Goal: Task Accomplishment & Management: Manage account settings

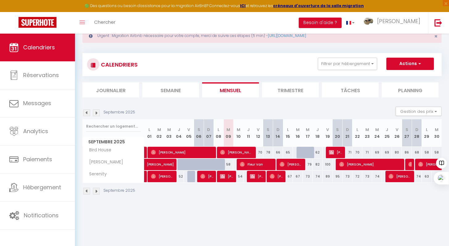
click at [289, 85] on li "Trimestre" at bounding box center [290, 89] width 57 height 15
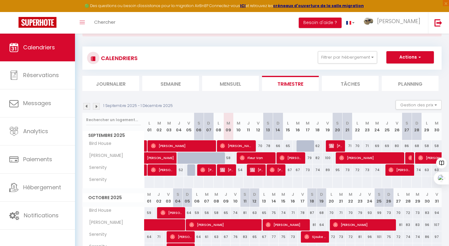
scroll to position [27, 0]
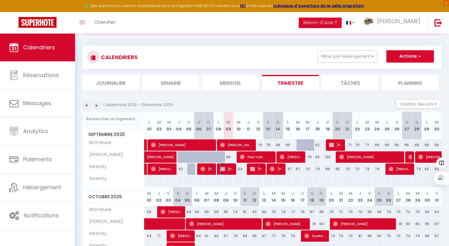
click at [225, 168] on span "[PERSON_NAME]" at bounding box center [226, 169] width 13 height 12
select select "OK"
select select "KO"
select select "0"
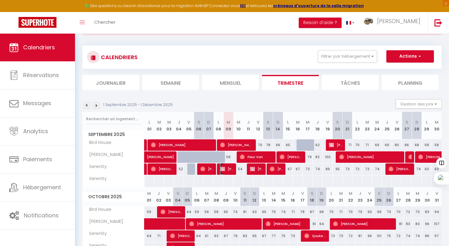
select select "1"
select select
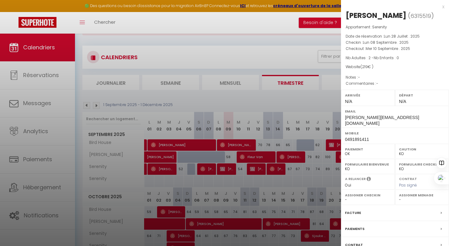
click at [238, 131] on div at bounding box center [224, 123] width 449 height 246
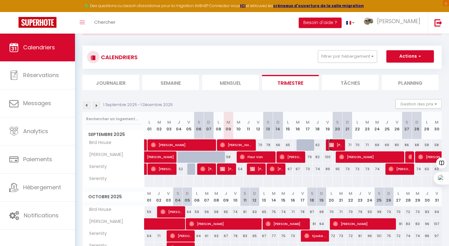
click at [335, 146] on span "[PERSON_NAME]" at bounding box center [335, 145] width 13 height 12
select select "17349"
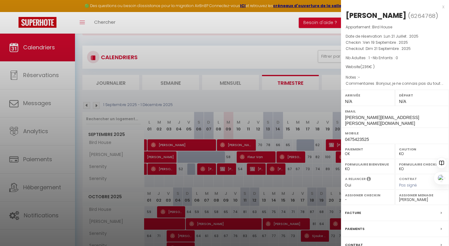
click at [437, 7] on div "x" at bounding box center [392, 6] width 103 height 7
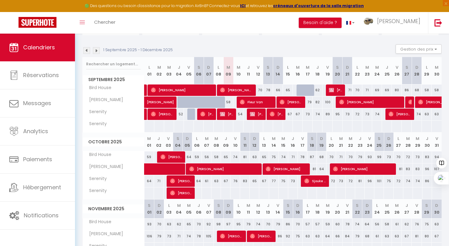
scroll to position [81, 0]
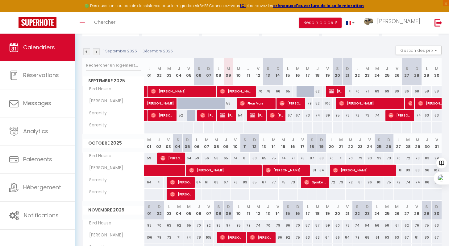
click at [98, 244] on span "Serenity" at bounding box center [96, 247] width 25 height 7
